Goal: Information Seeking & Learning: Understand process/instructions

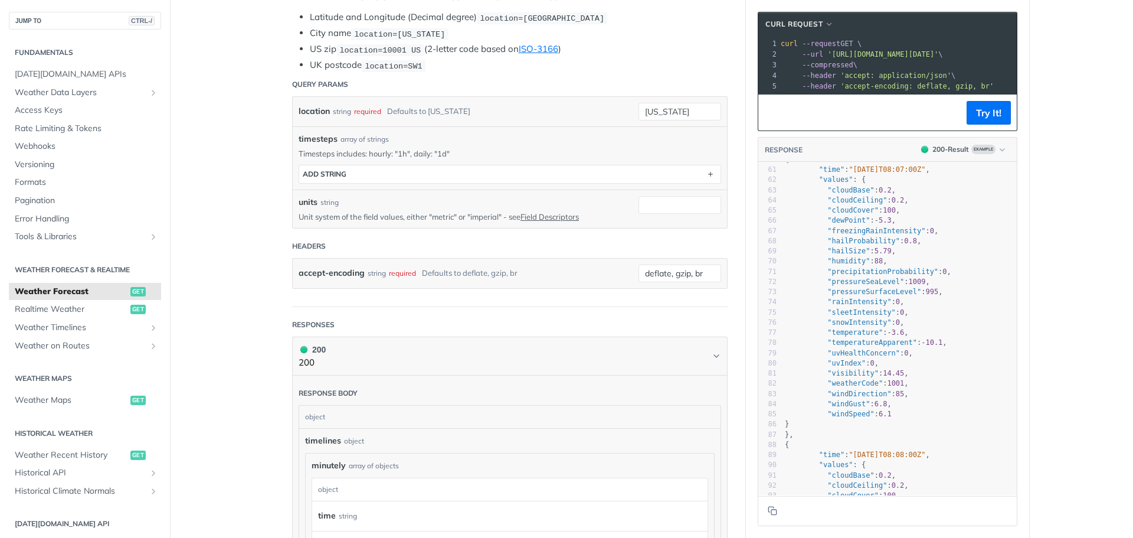
click at [871, 245] on span ""hailProbability"" at bounding box center [863, 241] width 73 height 8
type textarea "hailProbability"
click at [871, 245] on span ""hailProbability"" at bounding box center [863, 241] width 73 height 8
click at [838, 306] on span ""rainIntensity"" at bounding box center [859, 301] width 64 height 8
type textarea "rainIntensity"
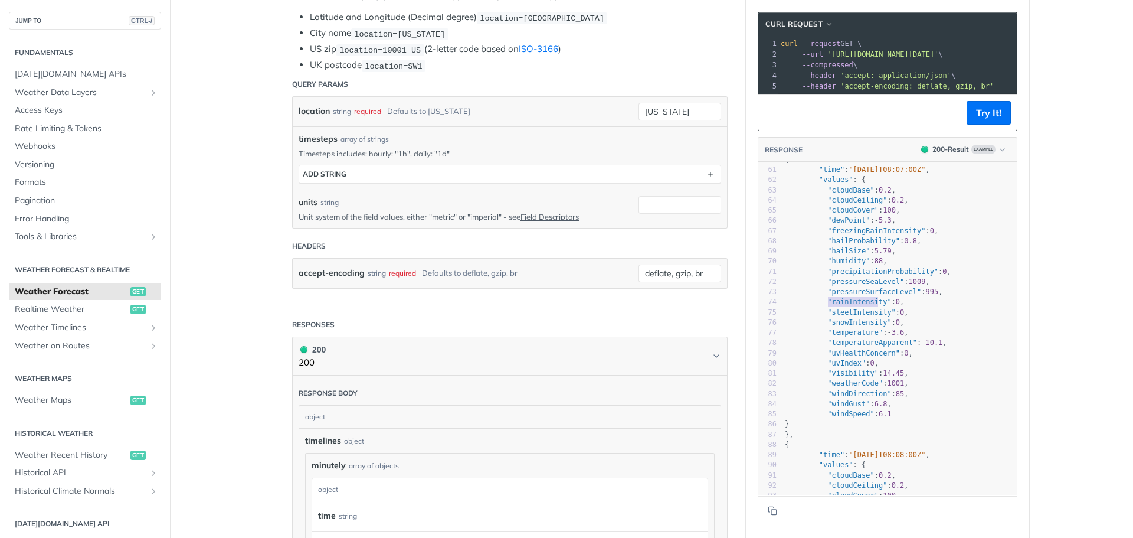
click at [838, 306] on span ""rainIntensity"" at bounding box center [859, 301] width 64 height 8
click at [838, 377] on span ""visibility"" at bounding box center [852, 373] width 51 height 8
type textarea "visibility"
click at [838, 377] on span ""visibility"" at bounding box center [852, 373] width 51 height 8
click at [832, 235] on span ""freezingRainIntensity"" at bounding box center [876, 231] width 98 height 8
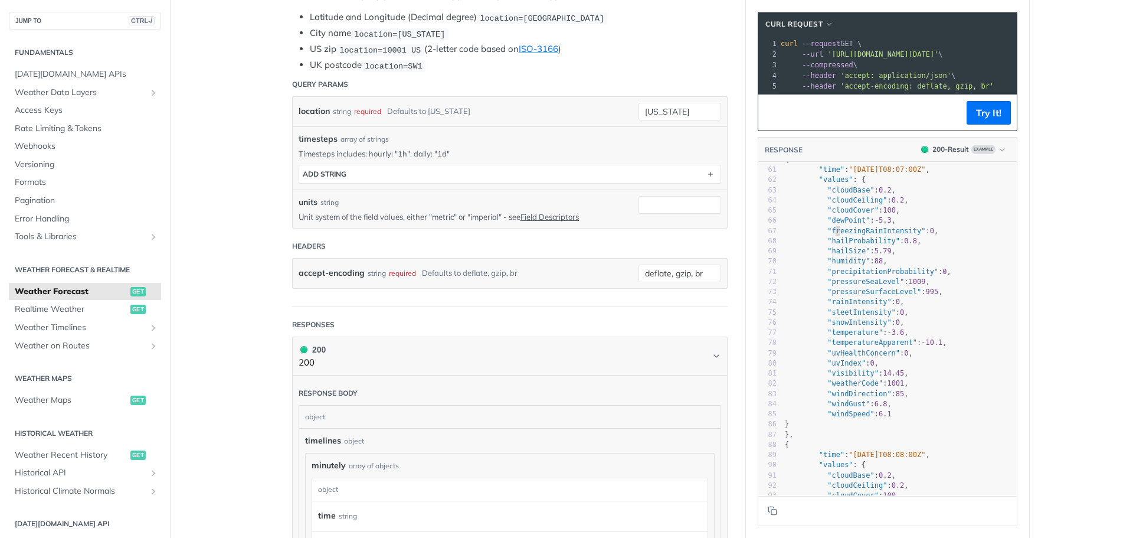
type textarea "freezingRainIntensity"
click at [832, 235] on span ""freezingRainIntensity"" at bounding box center [876, 231] width 98 height 8
click at [834, 265] on span ""humidity"" at bounding box center [848, 261] width 42 height 8
type textarea "humidity"
click at [834, 265] on span ""humidity"" at bounding box center [848, 261] width 42 height 8
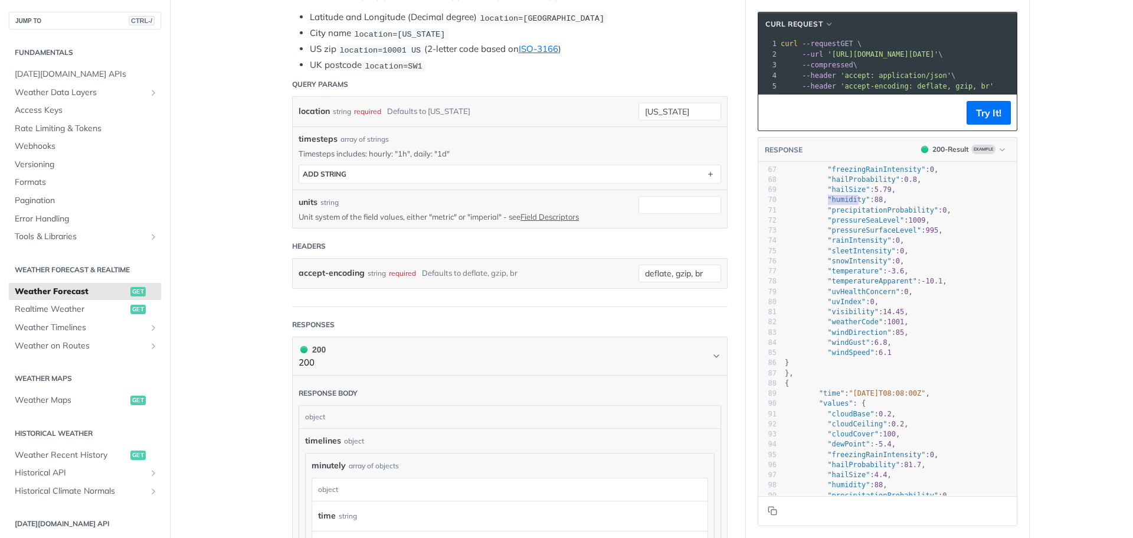
scroll to position [676, 0]
click at [835, 342] on span ""windGust"" at bounding box center [848, 337] width 42 height 8
type textarea "windGust"
click at [835, 342] on span ""windGust"" at bounding box center [848, 337] width 42 height 8
click at [830, 352] on span ""windSpeed"" at bounding box center [850, 347] width 47 height 8
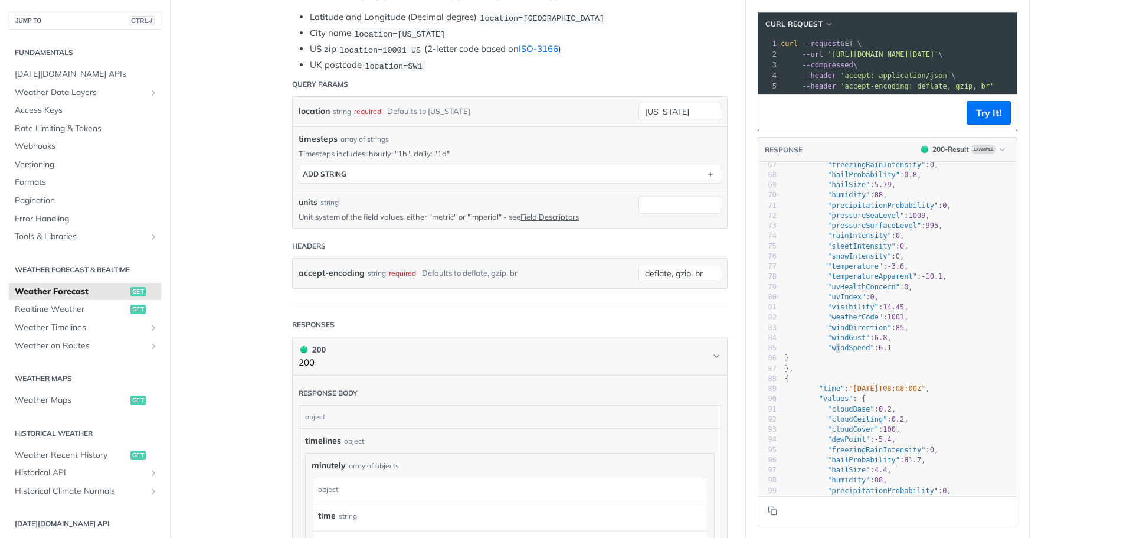
type textarea "windSpeed"
click at [830, 352] on span ""windSpeed"" at bounding box center [850, 347] width 47 height 8
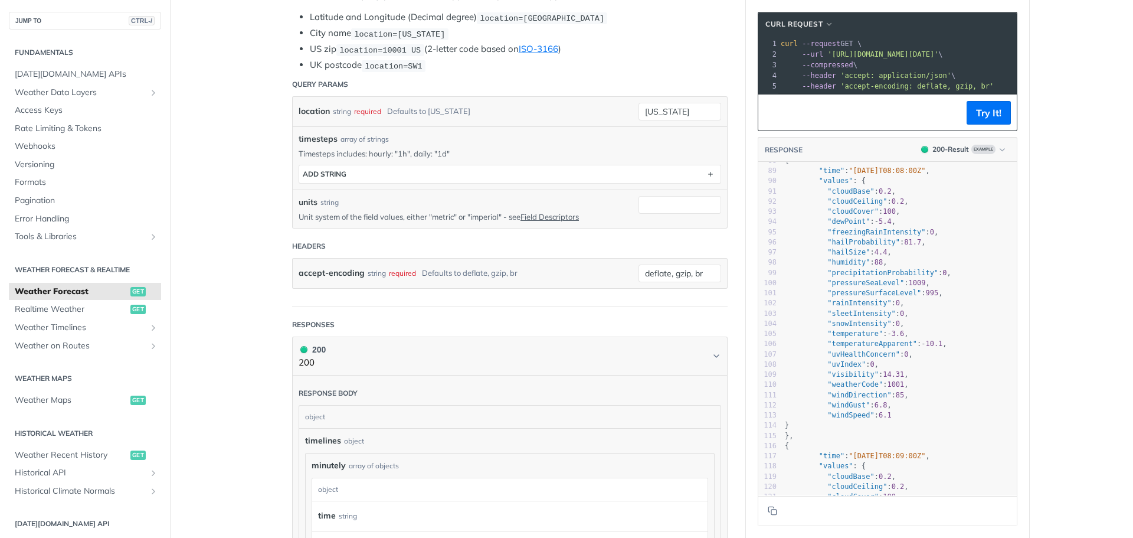
scroll to position [658, 0]
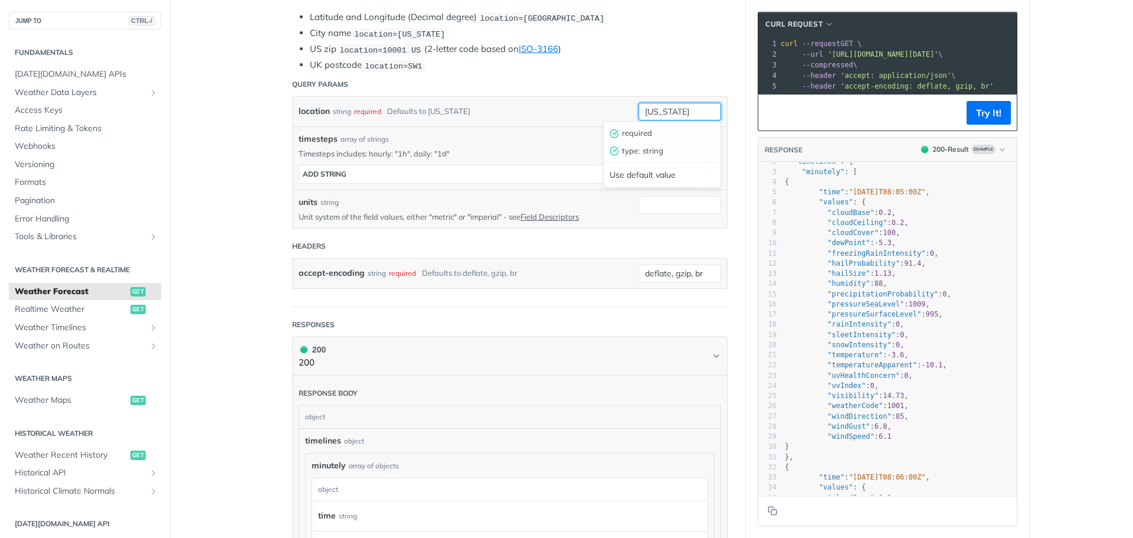
click at [675, 113] on input "[US_STATE]" at bounding box center [680, 112] width 83 height 18
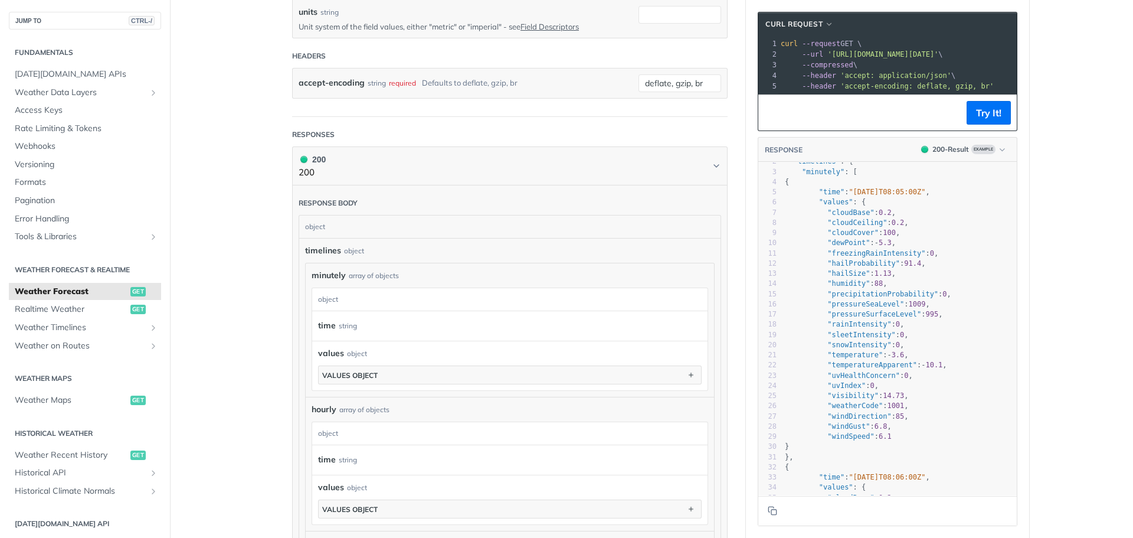
type input "[US_STATE]"
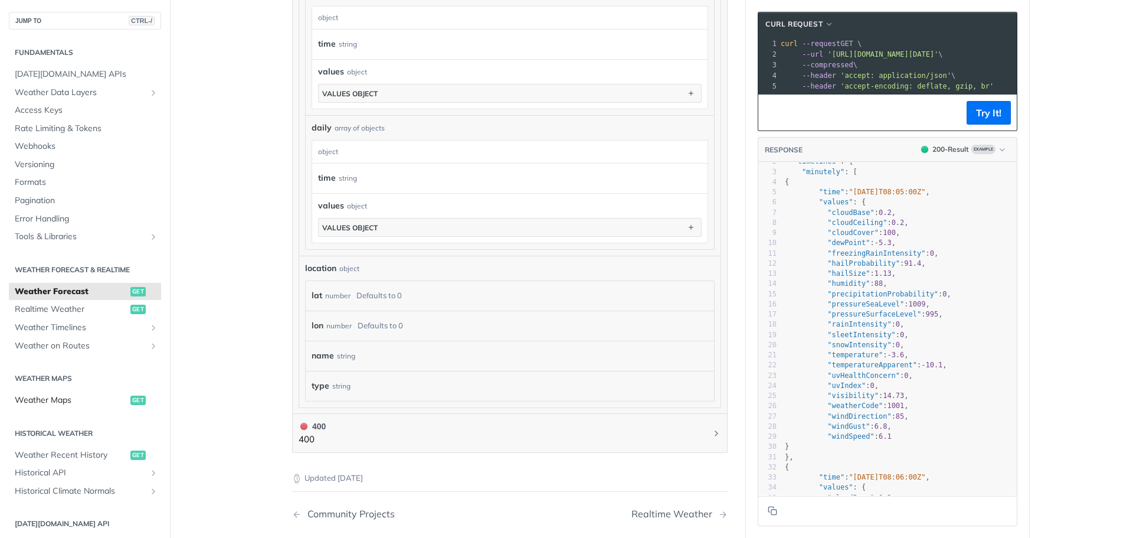
click at [53, 401] on span "Weather Maps" at bounding box center [71, 400] width 113 height 12
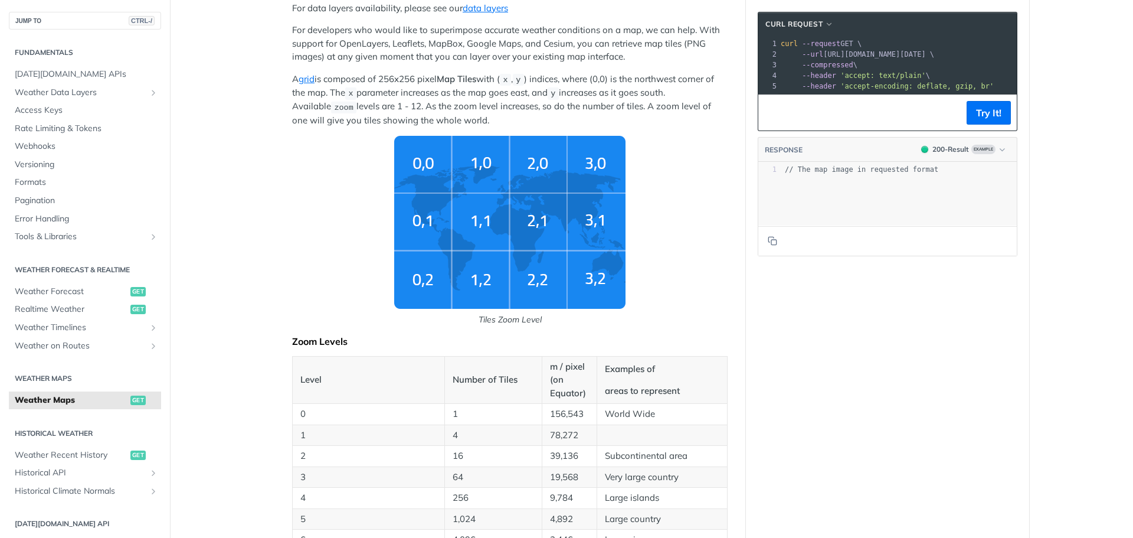
click at [483, 228] on img "Tiles Zoom Level" at bounding box center [509, 222] width 231 height 173
